Goal: Information Seeking & Learning: Learn about a topic

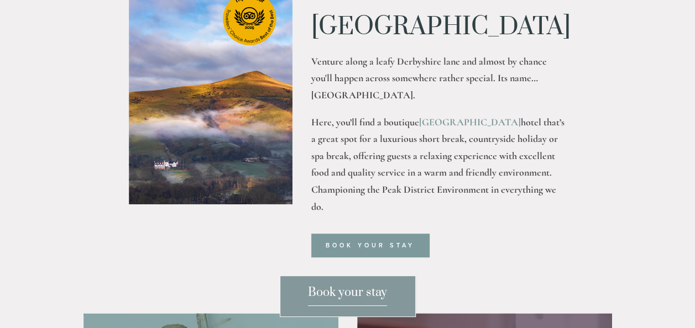
scroll to position [310, 0]
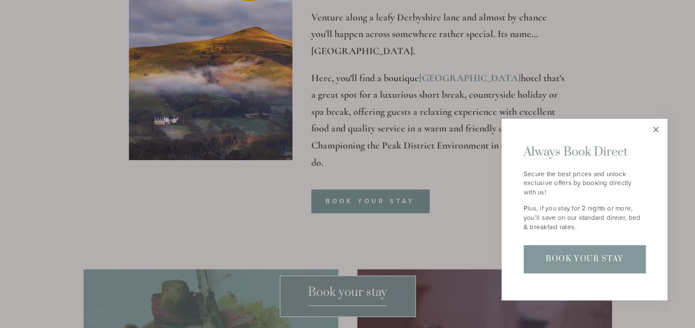
click at [653, 129] on link "Close" at bounding box center [655, 130] width 19 height 19
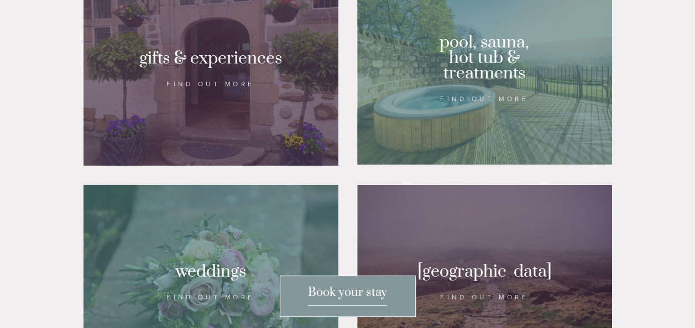
scroll to position [862, 0]
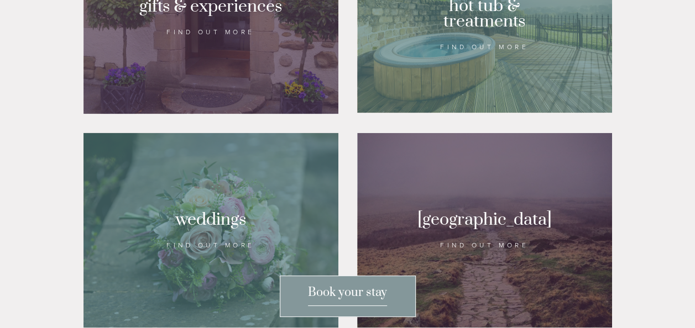
click at [488, 113] on div at bounding box center [484, 17] width 255 height 192
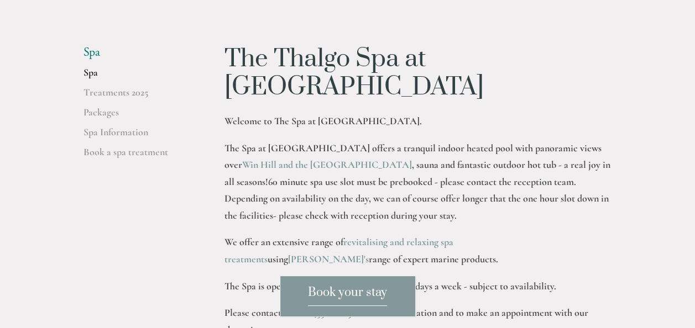
scroll to position [243, 0]
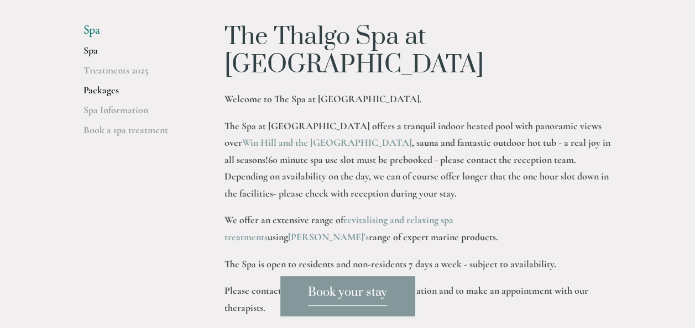
click at [107, 93] on link "Packages" at bounding box center [136, 94] width 106 height 20
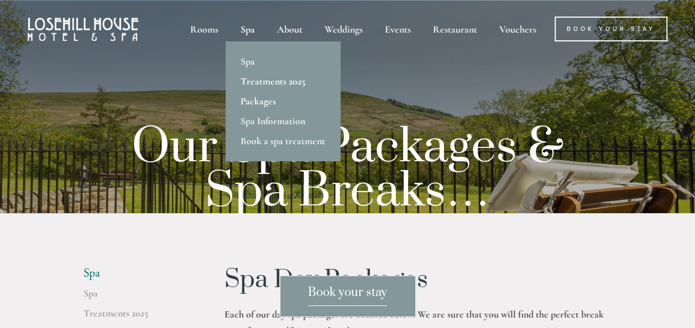
click at [260, 77] on link "Treatments 2025" at bounding box center [283, 81] width 114 height 20
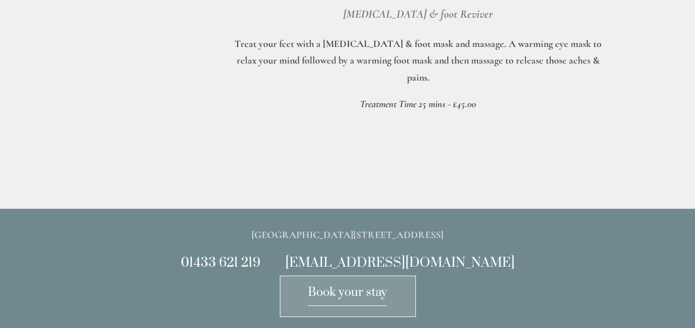
scroll to position [4164, 0]
